Goal: Task Accomplishment & Management: Use online tool/utility

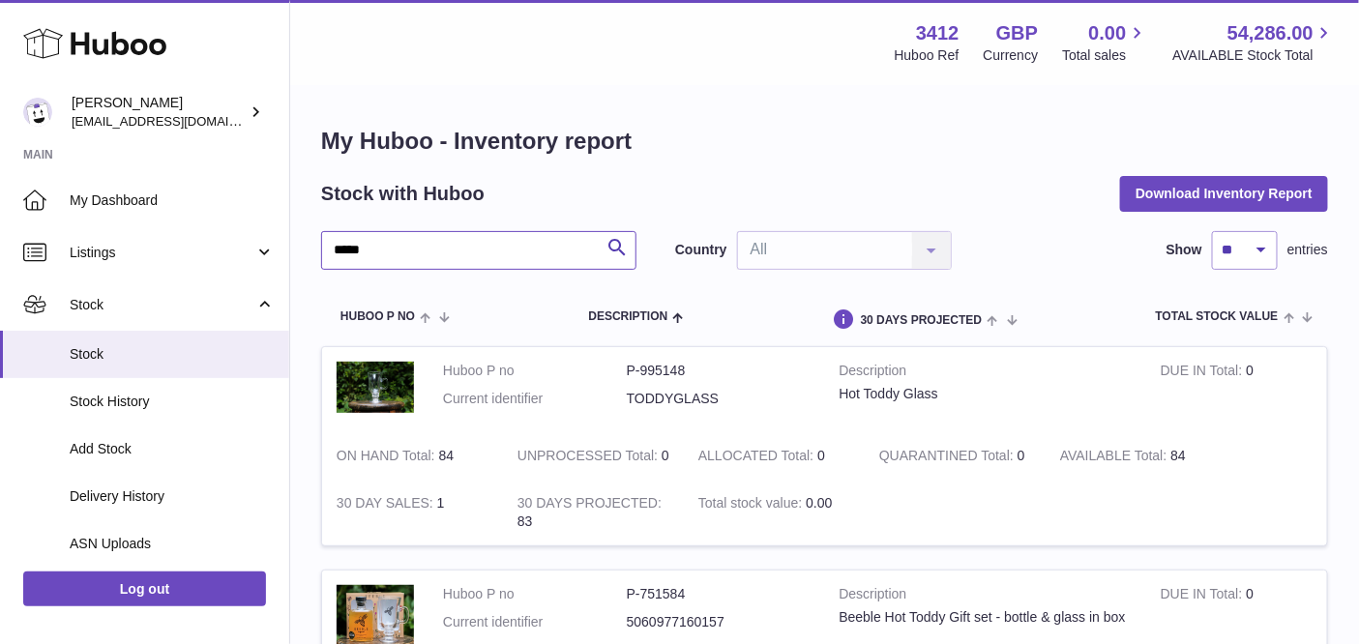
click at [417, 249] on input "*****" at bounding box center [478, 250] width 315 height 39
click at [416, 249] on input "*****" at bounding box center [478, 250] width 315 height 39
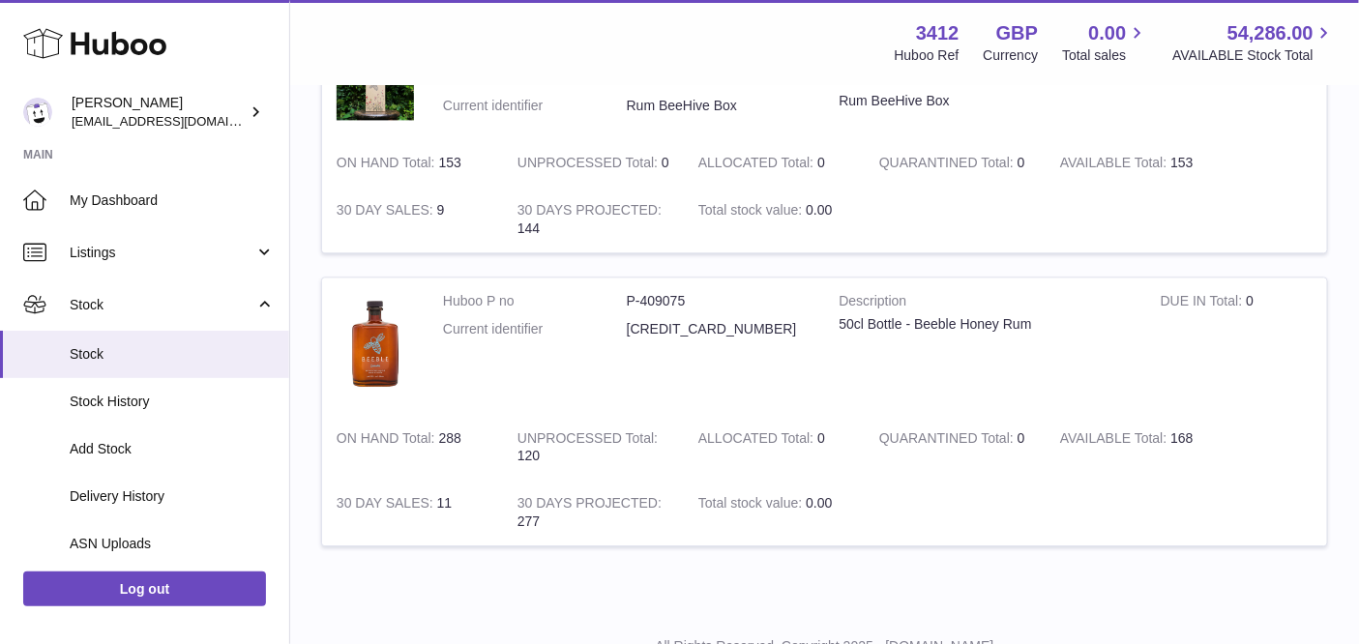
scroll to position [1390, 0]
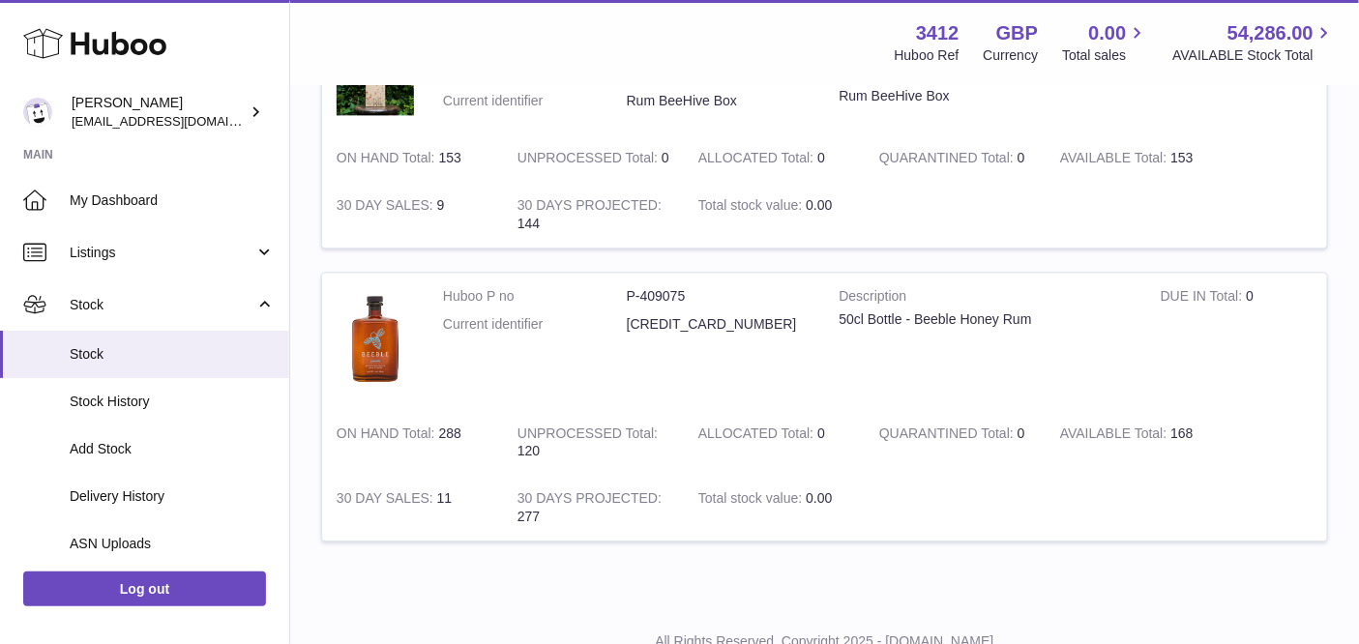
type input "***"
drag, startPoint x: 534, startPoint y: 445, endPoint x: 576, endPoint y: 446, distance: 41.6
click at [576, 446] on td "UNPROCESSED Total 120" at bounding box center [593, 443] width 181 height 66
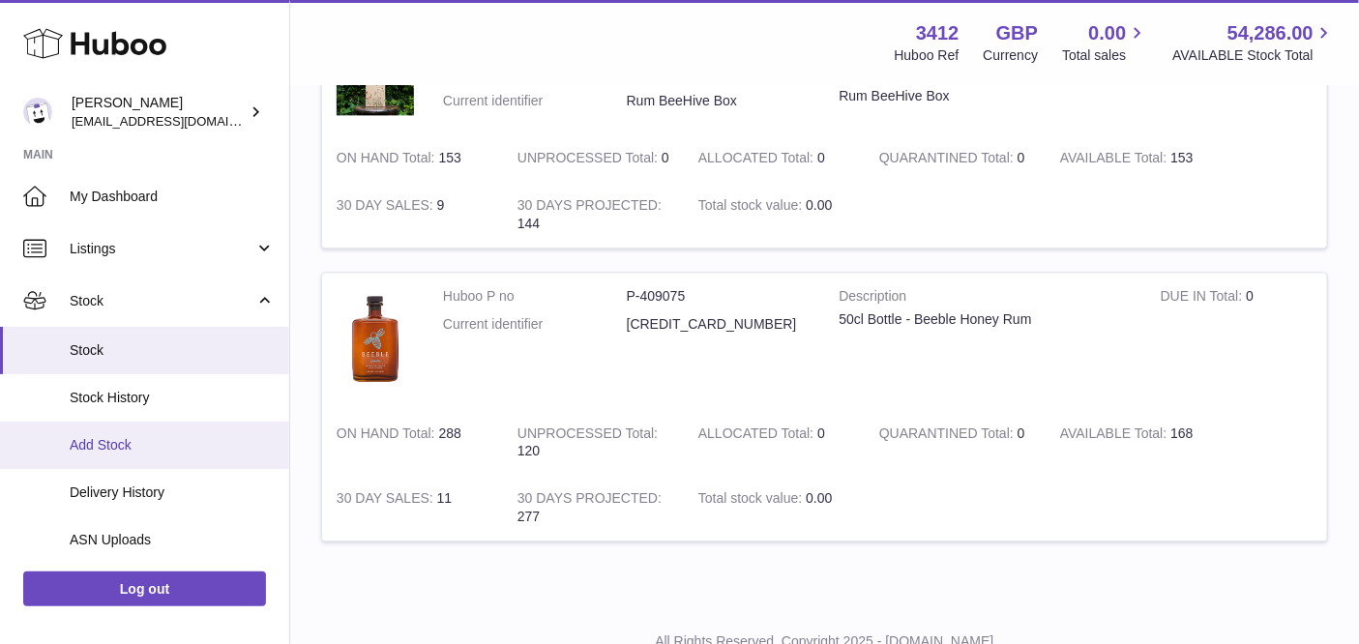
click at [132, 436] on span "Add Stock" at bounding box center [172, 445] width 205 height 18
click at [112, 449] on span "Add Stock" at bounding box center [172, 445] width 205 height 18
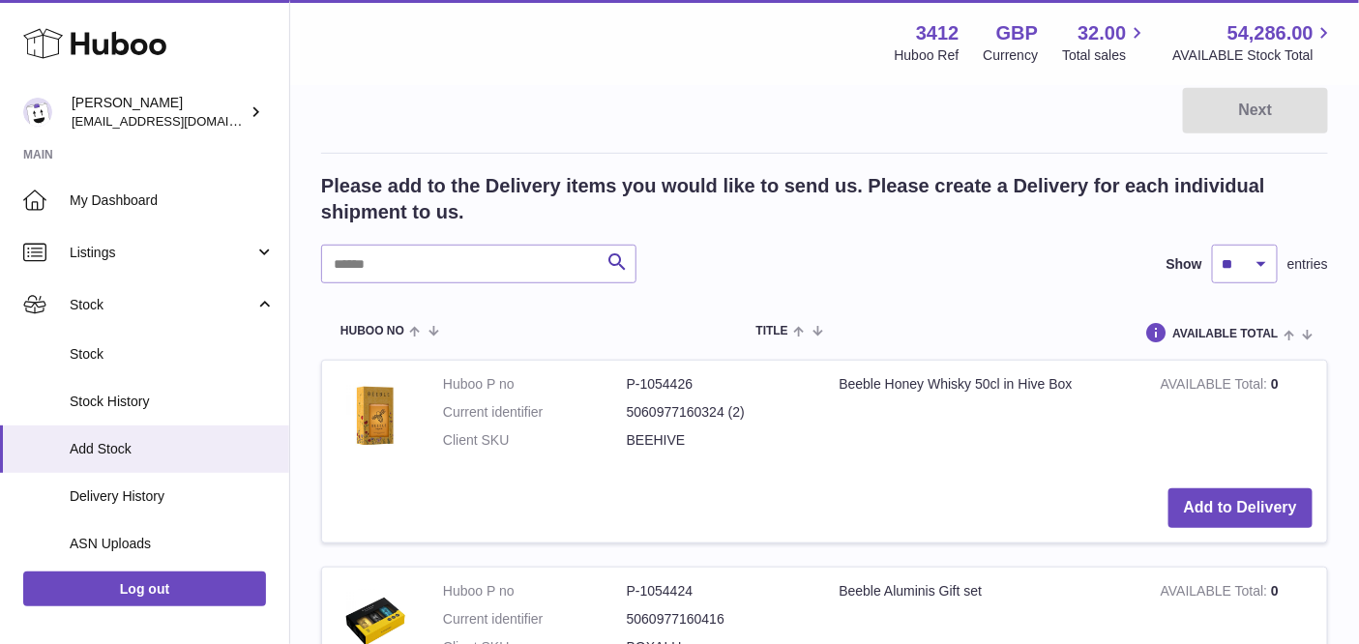
scroll to position [446, 0]
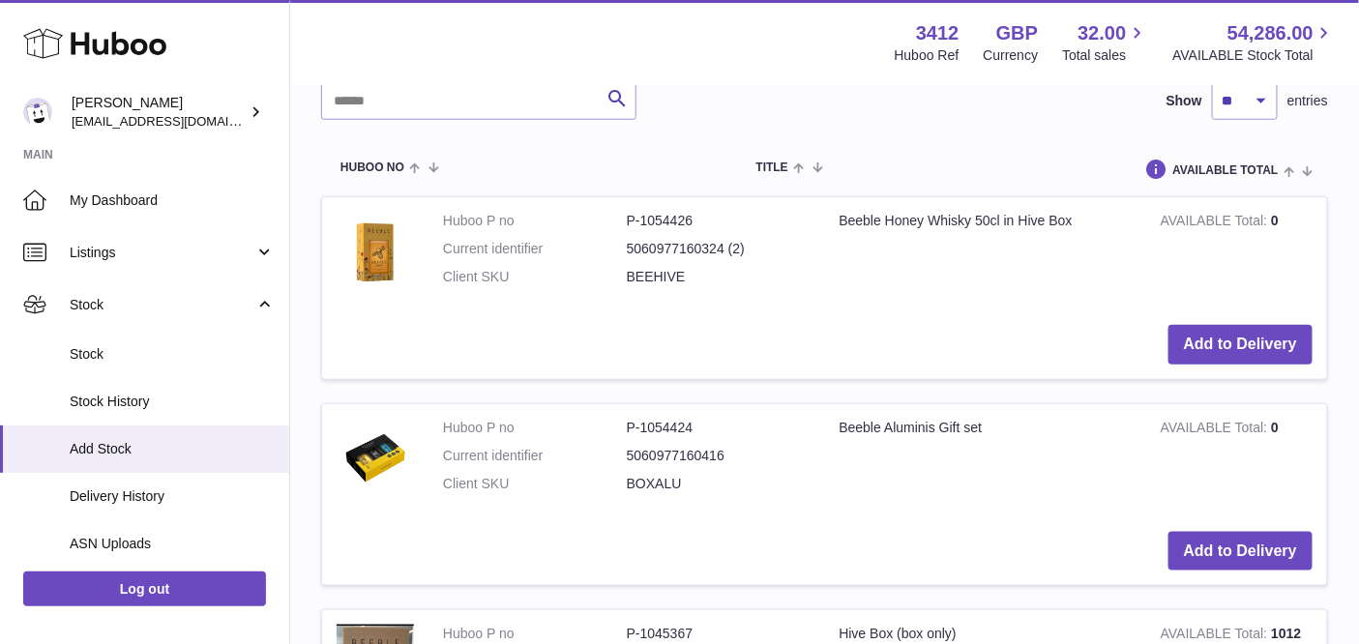
click at [389, 78] on div "Menu Huboo 3412 Huboo Ref GBP Currency 32.00 Total sales 54,286.00 AVAILABLE St…" at bounding box center [824, 42] width 1069 height 85
click at [395, 89] on input "text" at bounding box center [478, 100] width 315 height 39
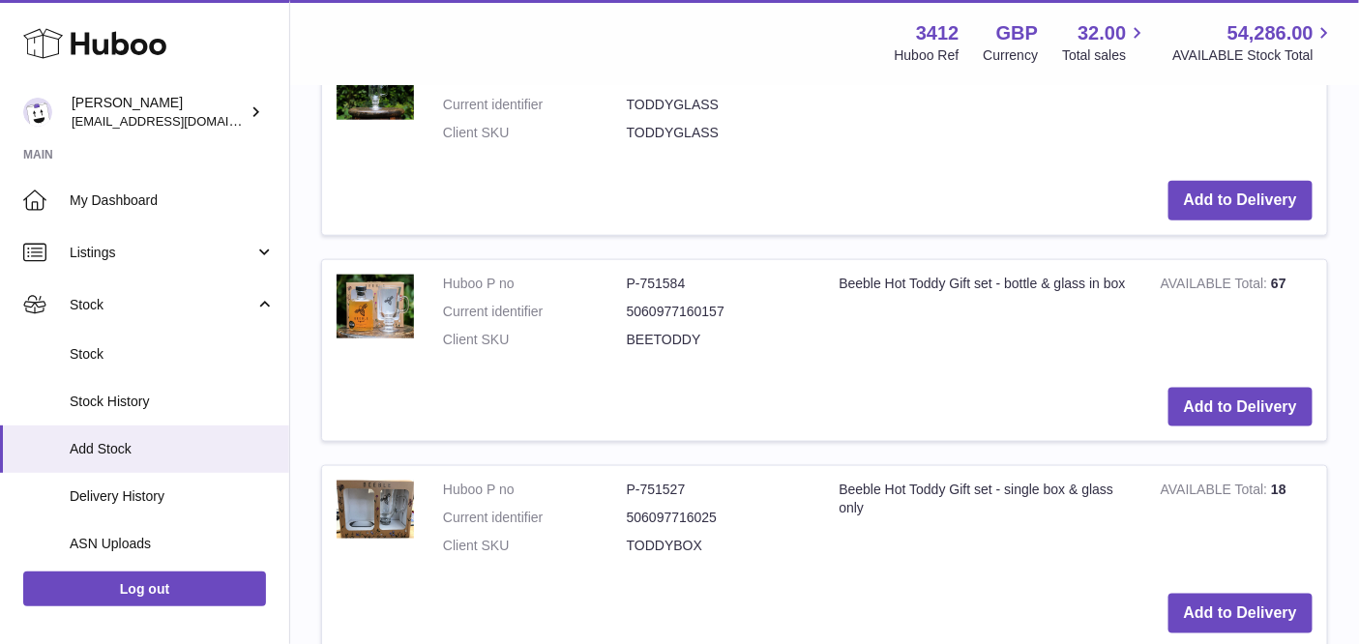
scroll to position [794, 0]
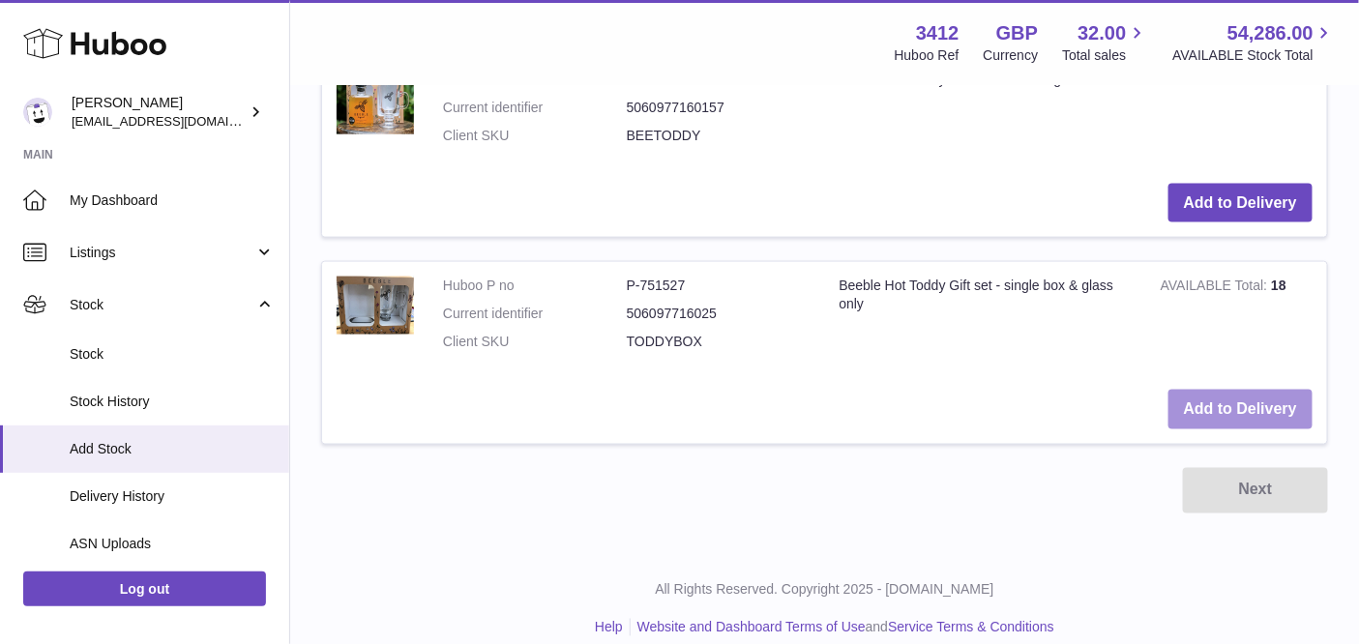
type input "*********"
click at [1213, 403] on button "Add to Delivery" at bounding box center [1241, 410] width 144 height 40
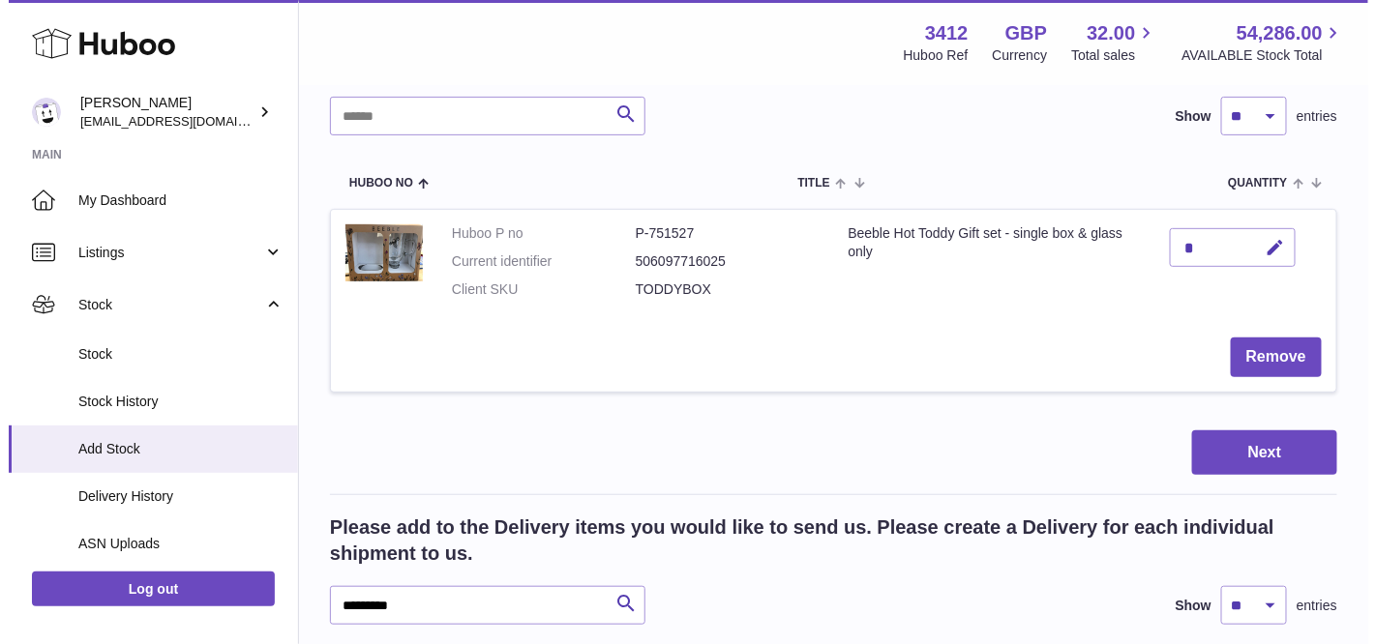
scroll to position [169, 0]
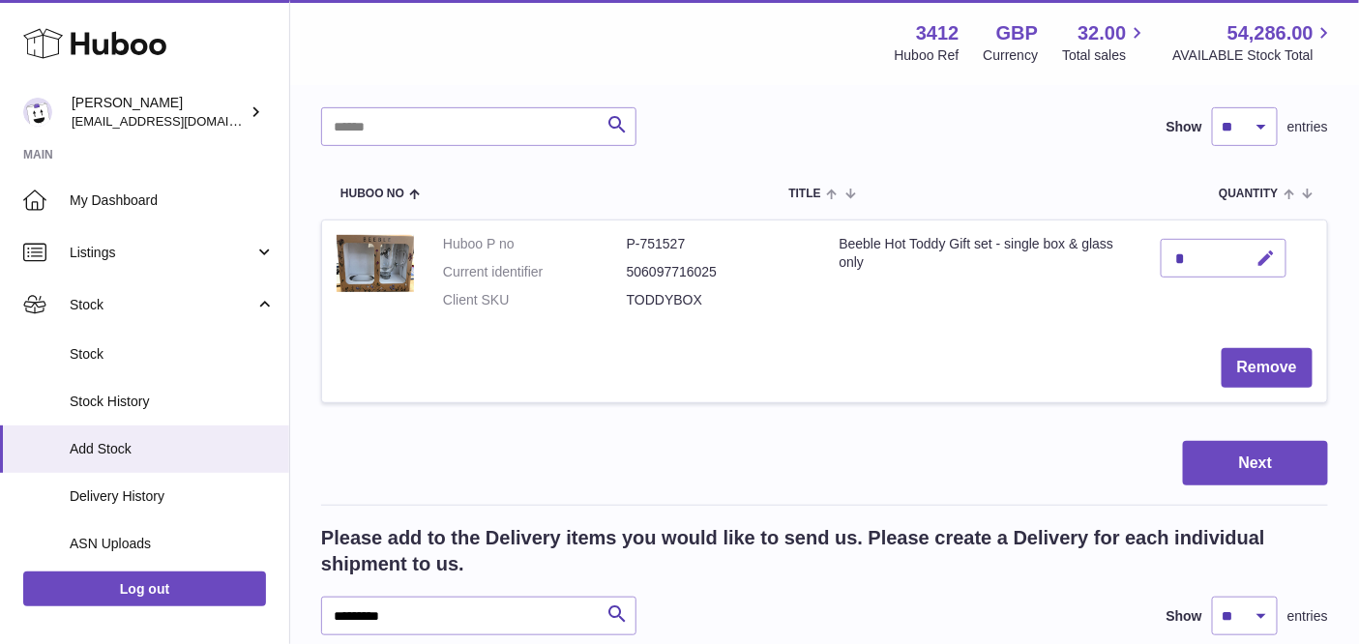
click at [1256, 252] on button "button" at bounding box center [1263, 259] width 45 height 40
type input "***"
click at [1269, 262] on icon "submit" at bounding box center [1267, 258] width 17 height 17
click at [1240, 456] on button "Next" at bounding box center [1255, 463] width 145 height 45
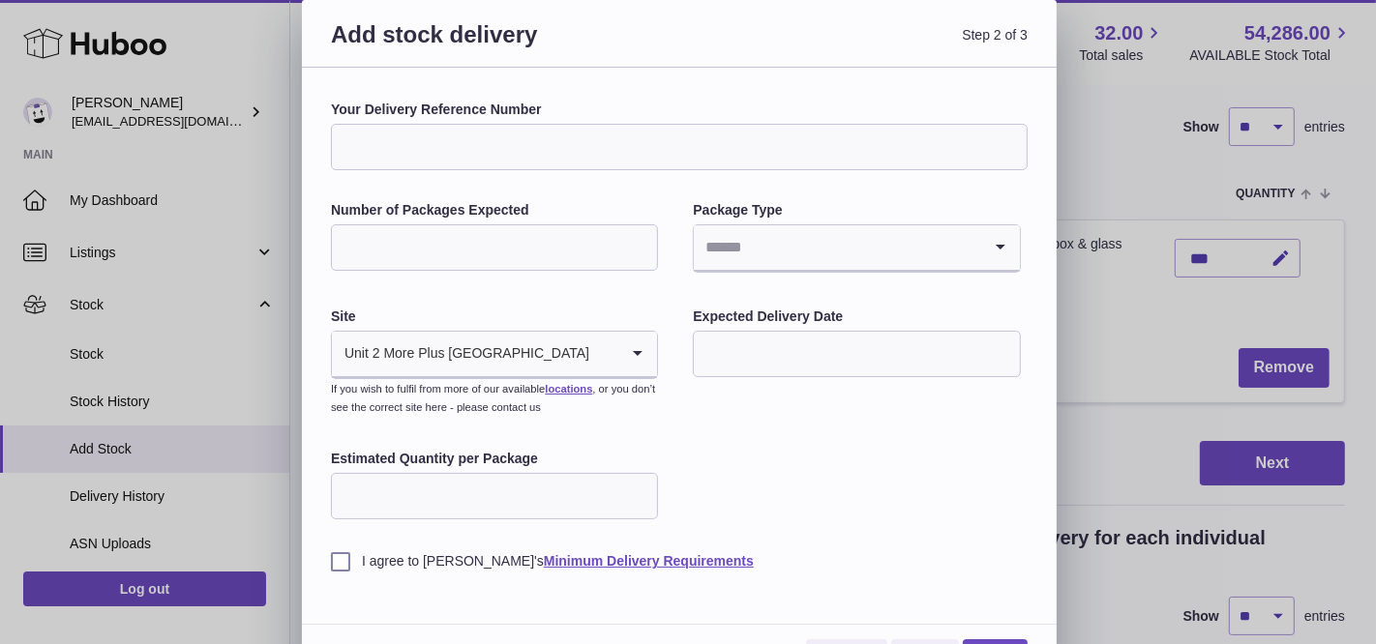
click at [516, 155] on input "Your Delivery Reference Number" at bounding box center [679, 147] width 697 height 46
type input "********"
click at [514, 263] on input "Number of Packages Expected" at bounding box center [494, 247] width 327 height 46
type input "*"
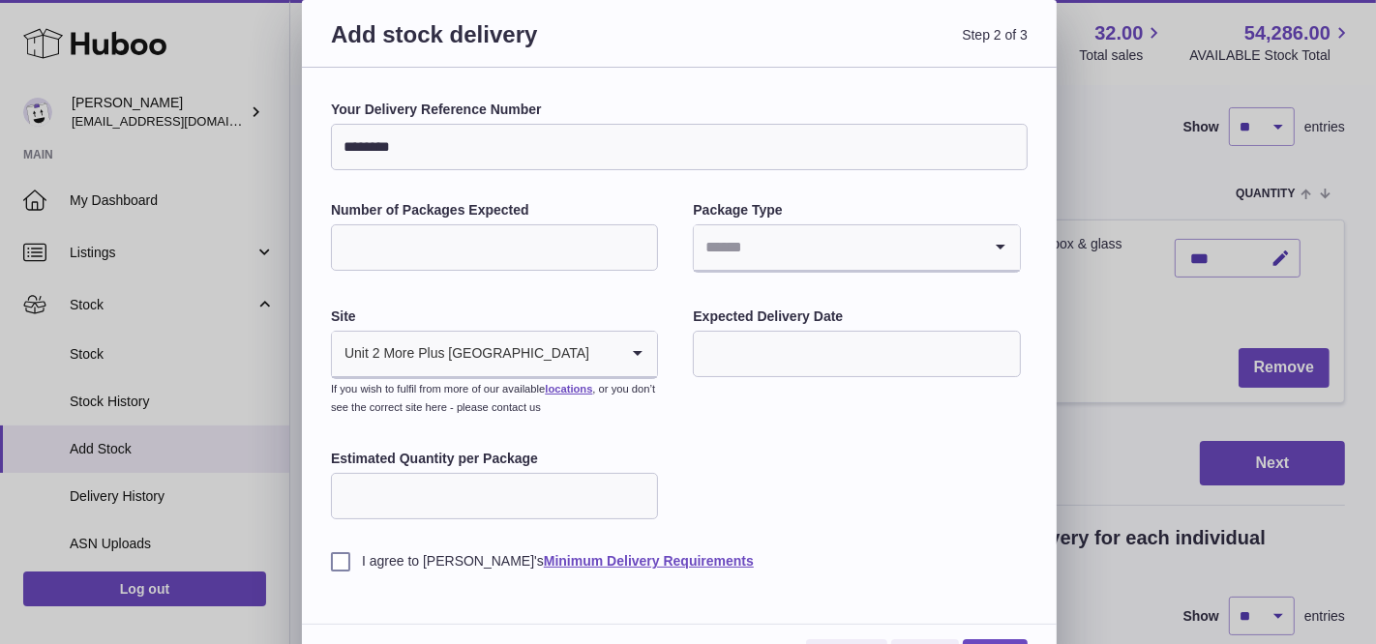
click at [785, 261] on input "Search for option" at bounding box center [837, 247] width 286 height 45
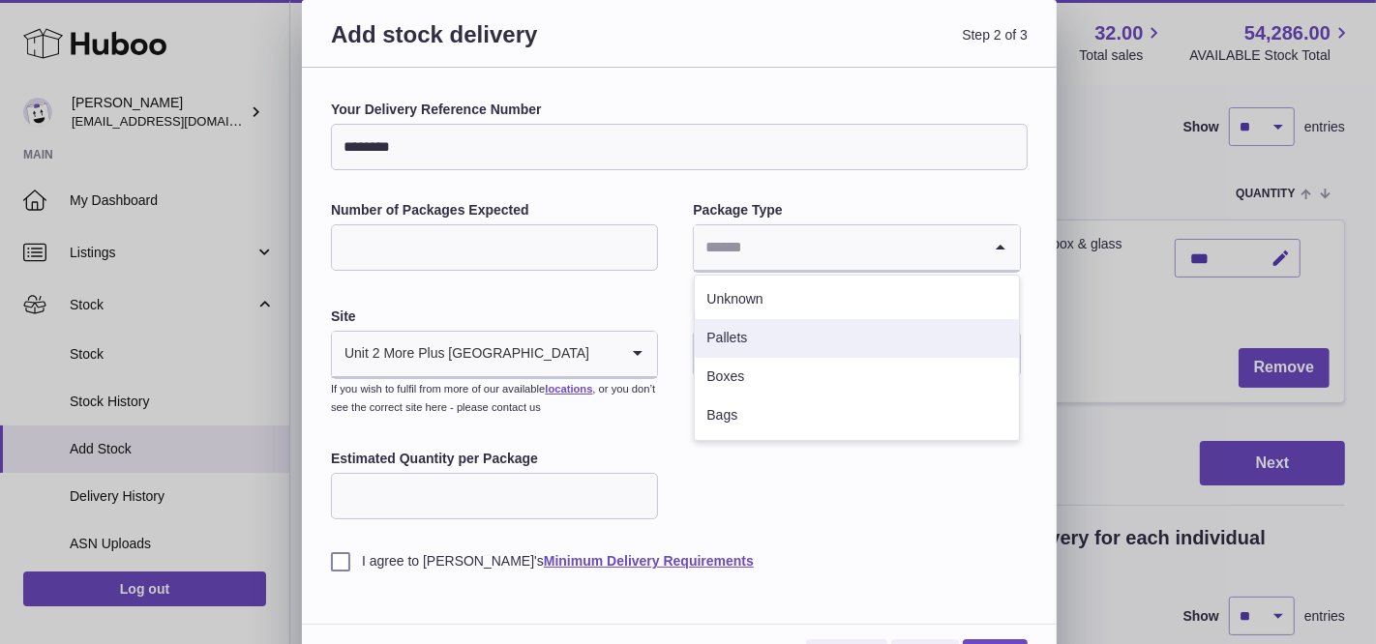
click at [761, 343] on li "Pallets" at bounding box center [856, 338] width 323 height 39
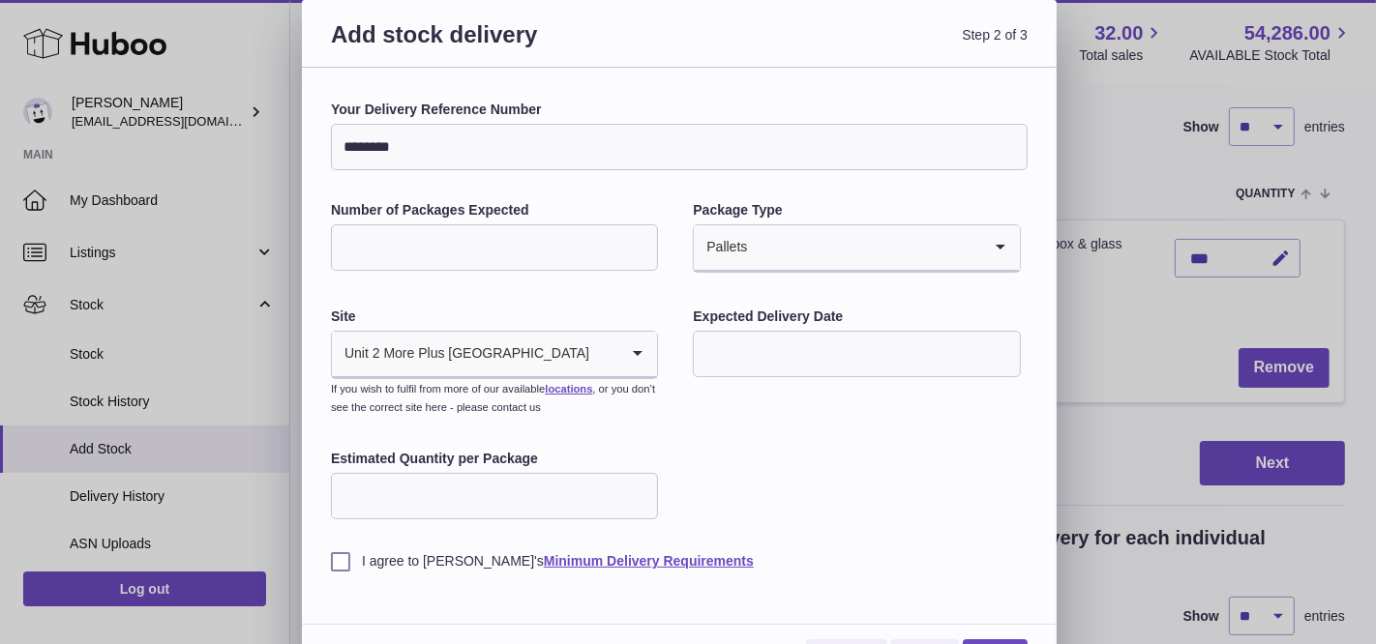
click at [767, 349] on input "text" at bounding box center [856, 354] width 327 height 46
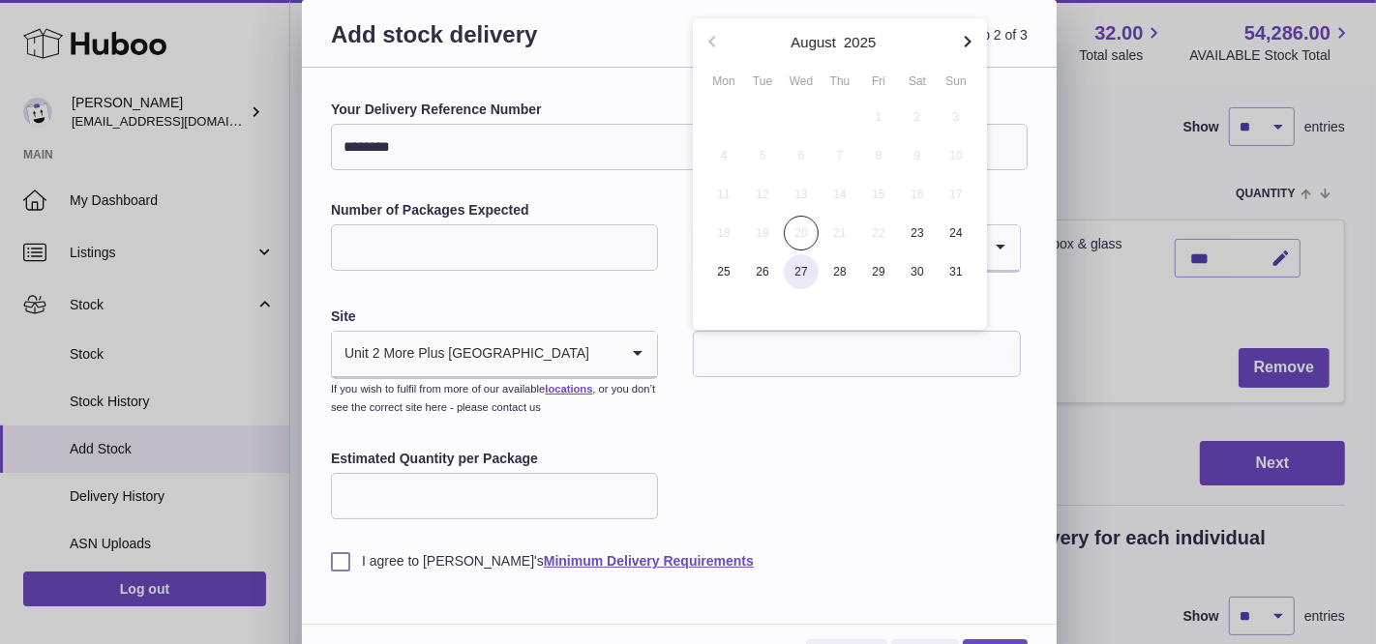
click at [794, 273] on span "27" at bounding box center [801, 271] width 35 height 35
type input "**********"
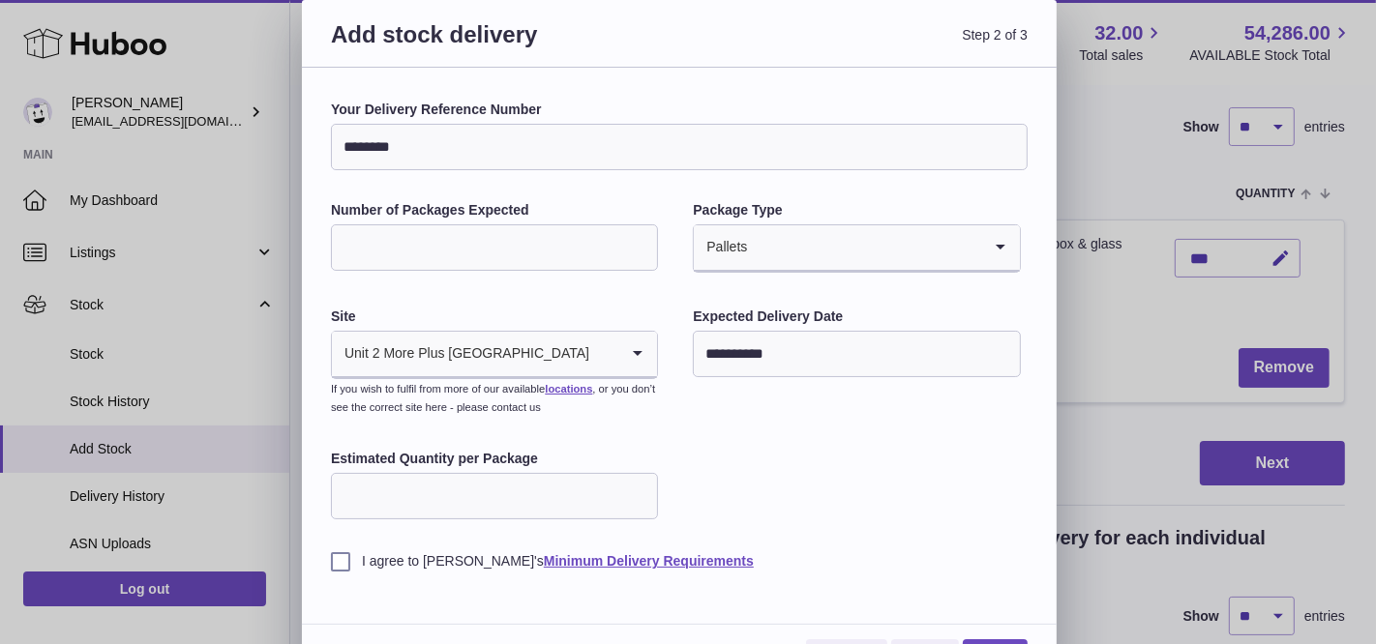
click at [428, 490] on input "Estimated Quantity per Package" at bounding box center [494, 496] width 327 height 46
click at [405, 238] on input "*" at bounding box center [494, 247] width 327 height 46
drag, startPoint x: 721, startPoint y: 444, endPoint x: 468, endPoint y: 444, distance: 252.5
click at [710, 444] on div "**********" at bounding box center [679, 336] width 697 height 470
drag, startPoint x: 403, startPoint y: 492, endPoint x: 330, endPoint y: 493, distance: 72.6
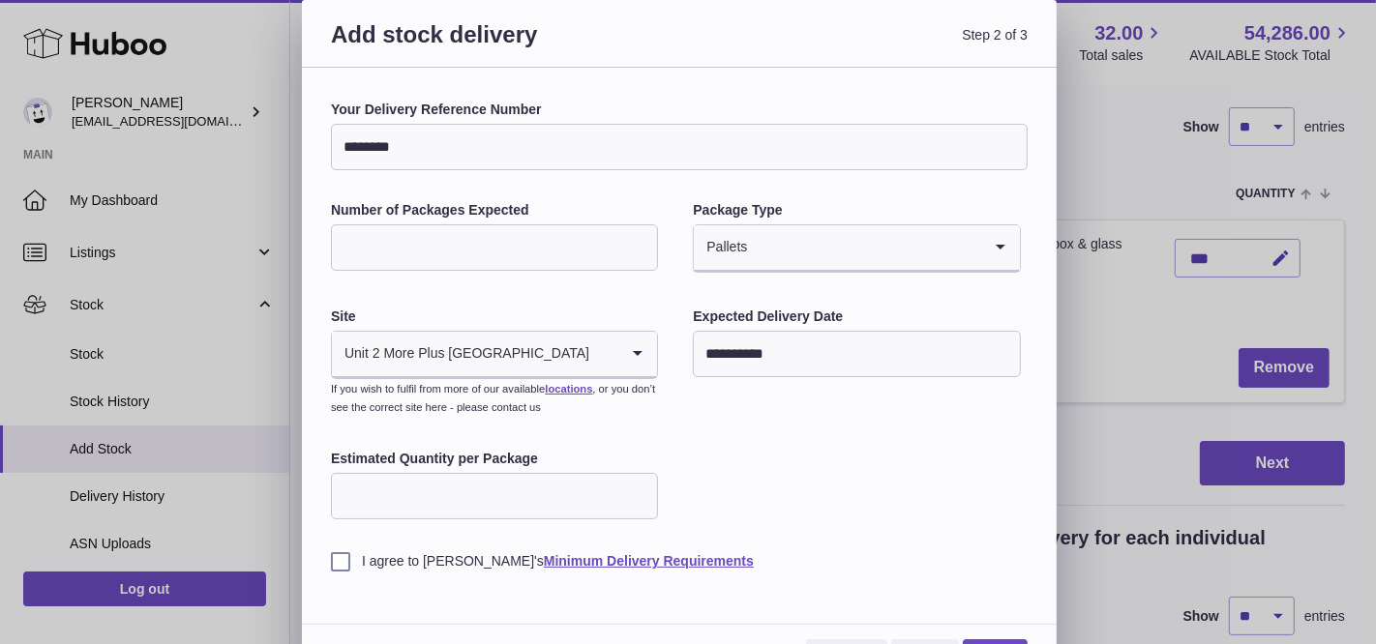
click at [331, 493] on input "**" at bounding box center [494, 496] width 327 height 46
type input "*"
click at [348, 564] on label "I agree to Huboo's Minimum Delivery Requirements" at bounding box center [679, 561] width 697 height 18
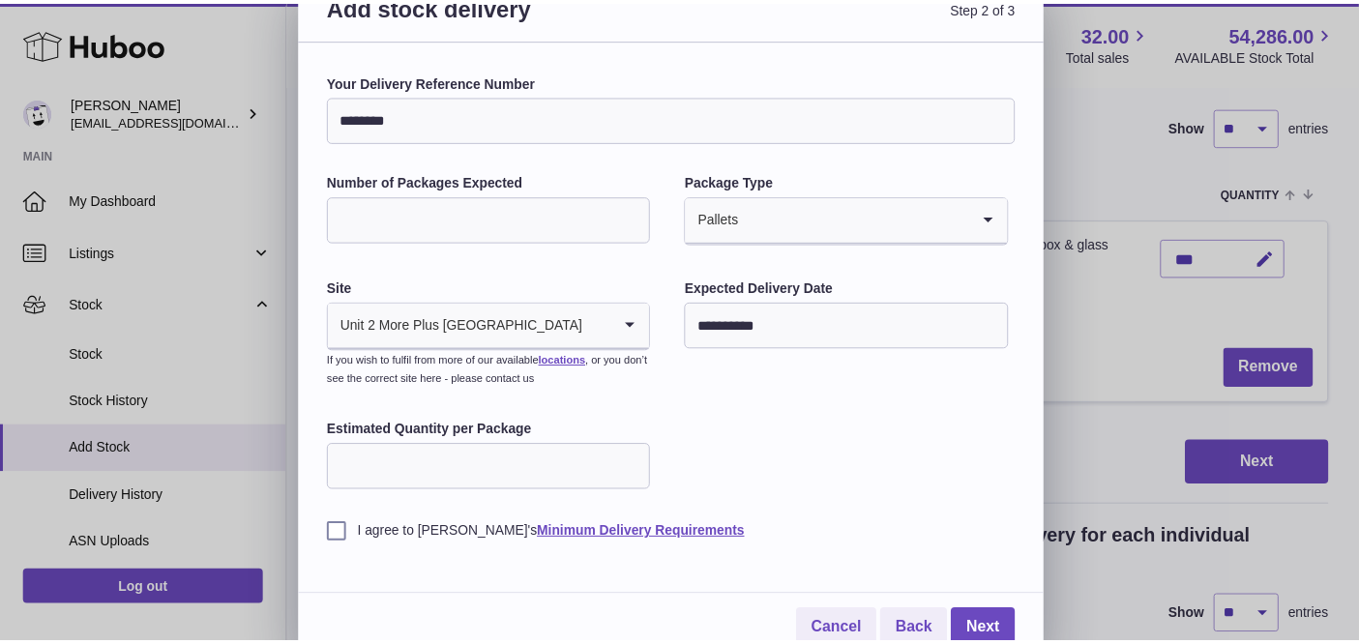
scroll to position [44, 0]
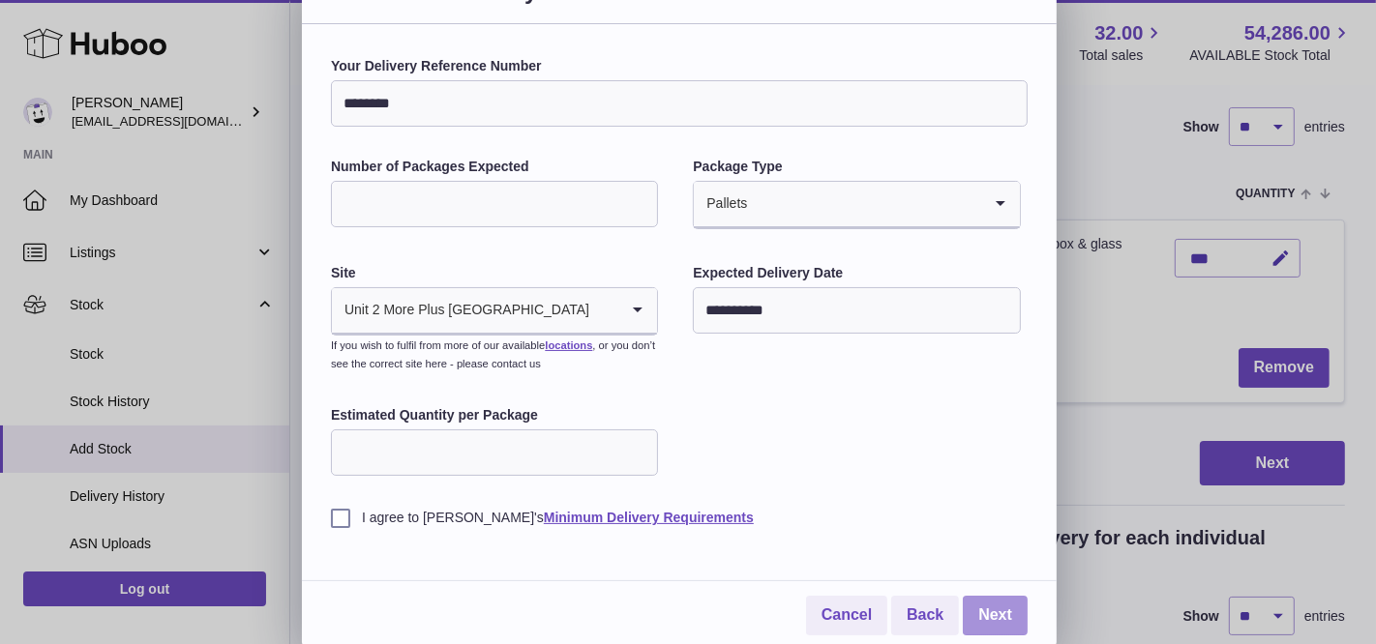
click at [993, 613] on link "Next" at bounding box center [995, 616] width 65 height 40
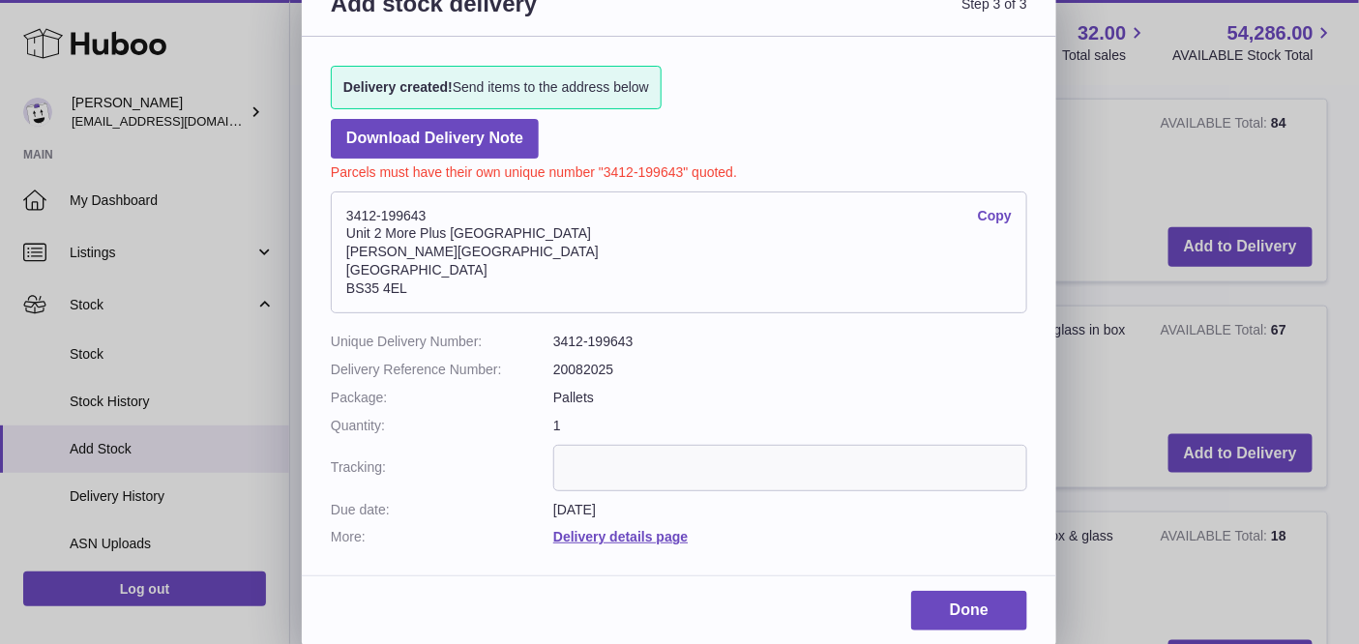
scroll to position [554, 0]
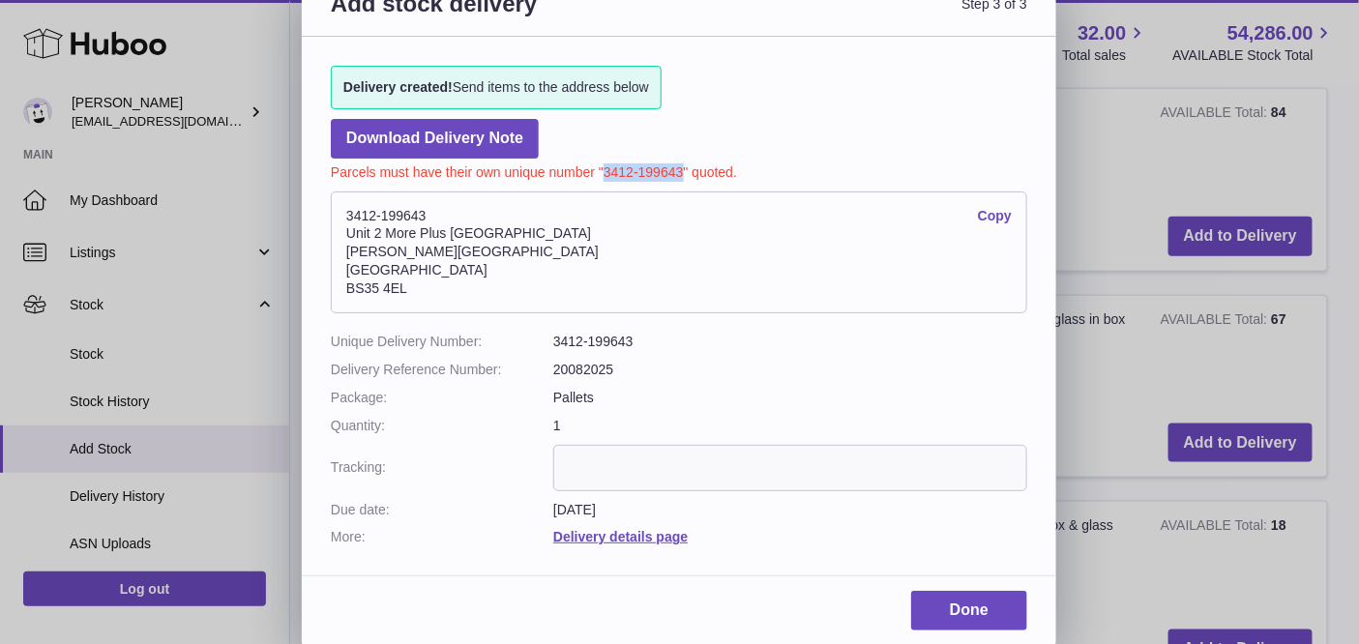
drag, startPoint x: 682, startPoint y: 167, endPoint x: 605, endPoint y: 166, distance: 77.4
click at [605, 166] on p "Parcels must have their own unique number "3412-199643" quoted." at bounding box center [679, 170] width 697 height 23
copy p "3412-199643"
click at [609, 532] on link "Delivery details page" at bounding box center [620, 536] width 134 height 15
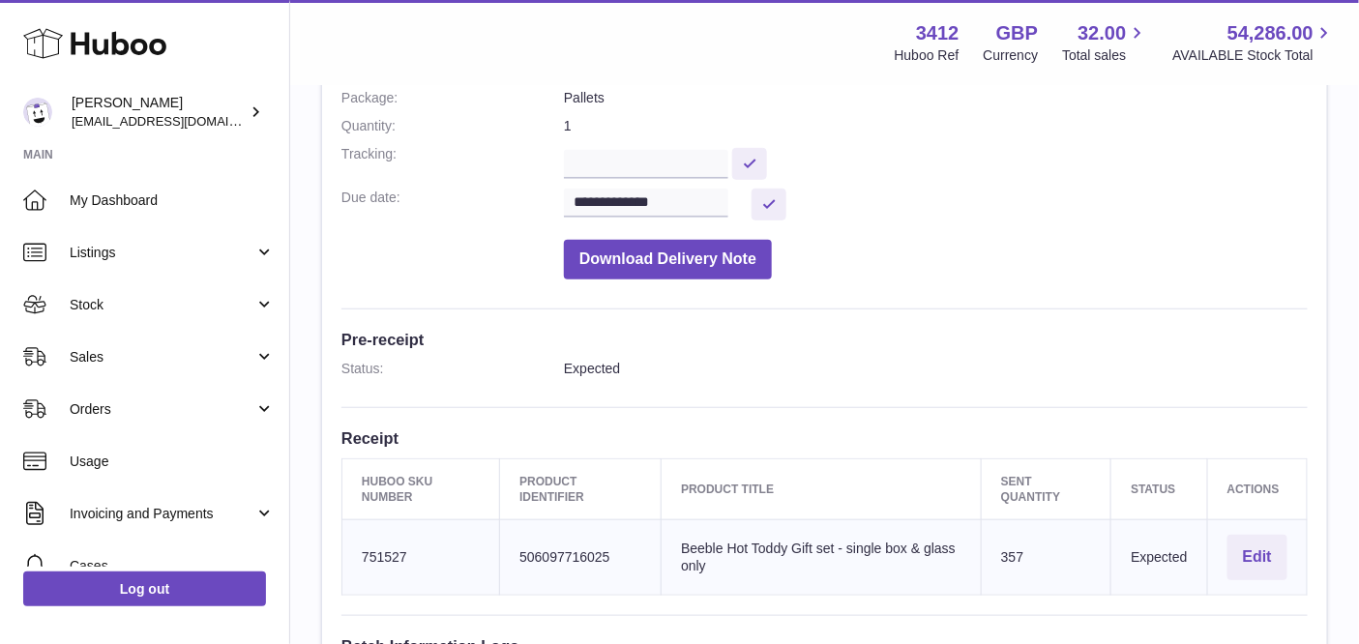
scroll to position [360, 0]
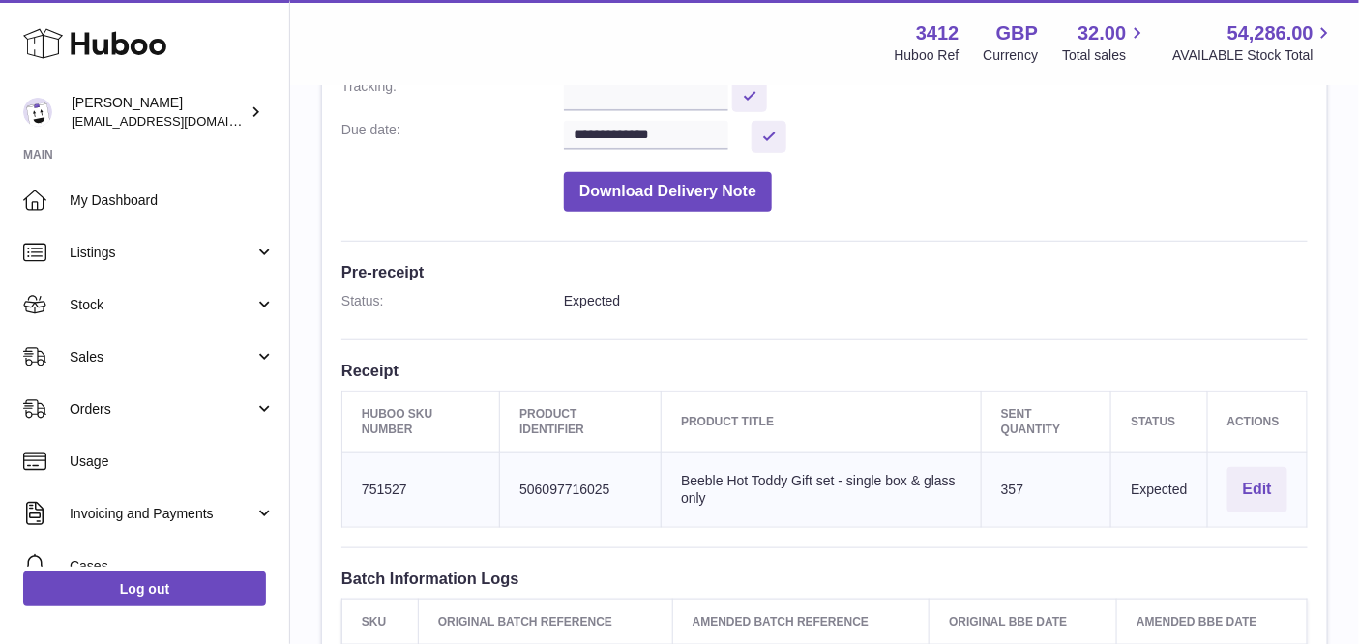
drag, startPoint x: 611, startPoint y: 486, endPoint x: 516, endPoint y: 482, distance: 94.9
click at [516, 482] on td "Client Identifier 506097716025" at bounding box center [581, 490] width 162 height 75
click at [382, 490] on td "Huboo SKU Number 751527" at bounding box center [422, 490] width 158 height 75
copy td "751527"
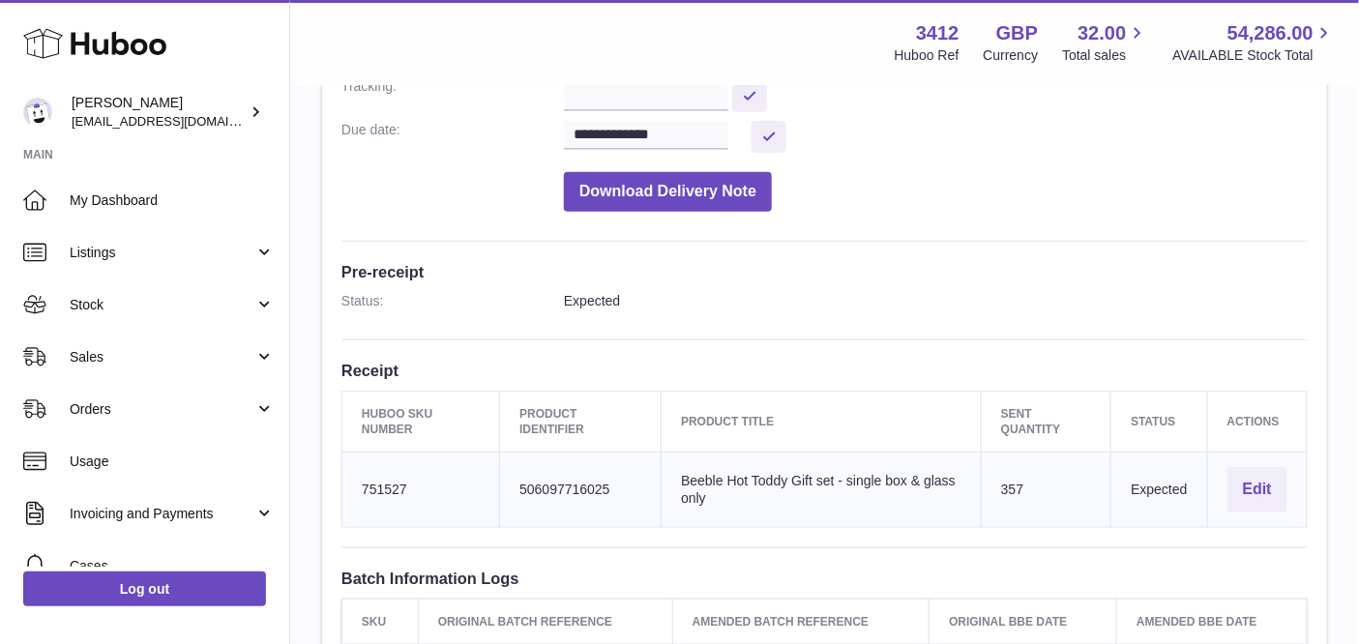
drag, startPoint x: 718, startPoint y: 501, endPoint x: 669, endPoint y: 473, distance: 56.8
click at [669, 475] on td "Product title Beeble Hot Toddy Gift set - single box & glass only" at bounding box center [822, 490] width 320 height 75
copy td "Beeble Hot Toddy Gift set - single box & glass only"
click at [992, 307] on dl "Status: Expected" at bounding box center [825, 306] width 967 height 28
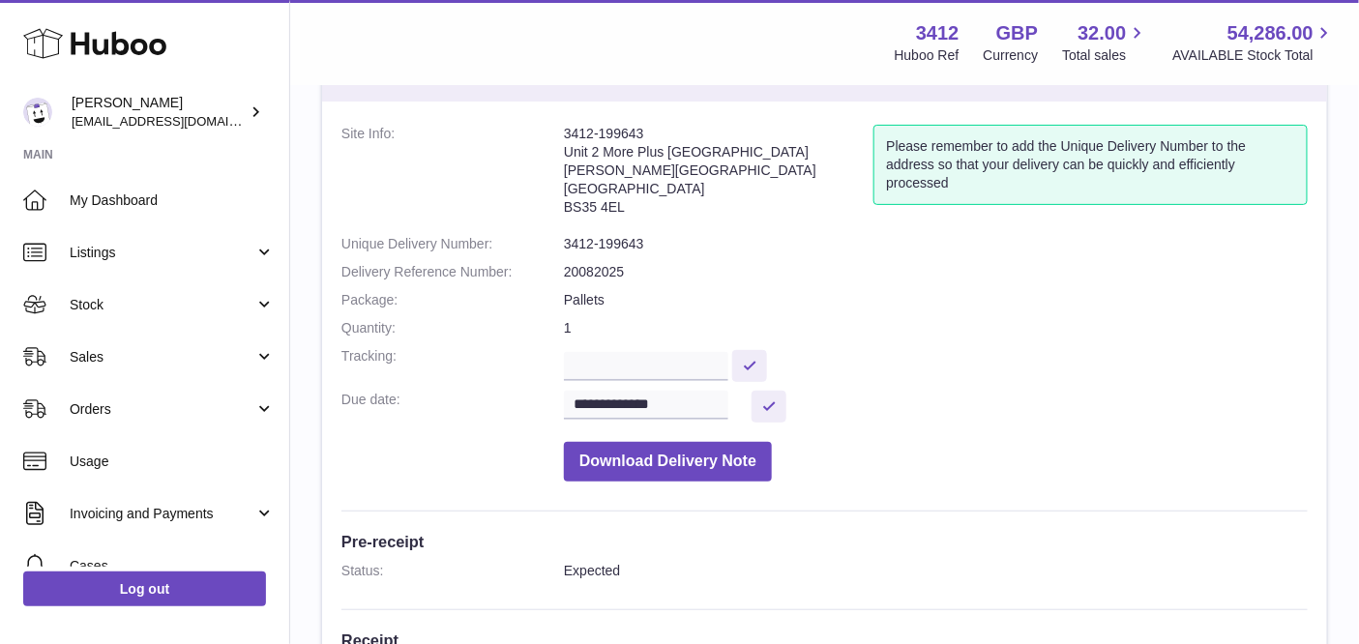
scroll to position [0, 0]
